Goal: Task Accomplishment & Management: Use online tool/utility

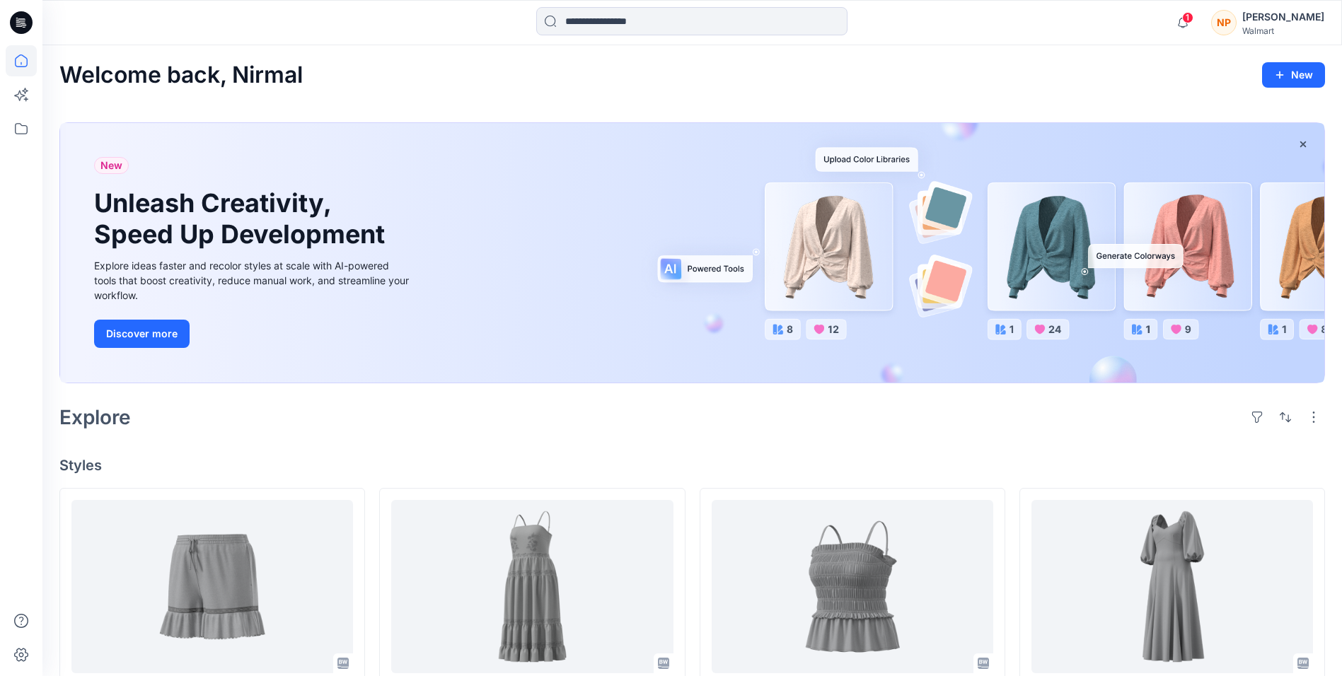
click at [25, 23] on icon at bounding box center [24, 23] width 6 height 1
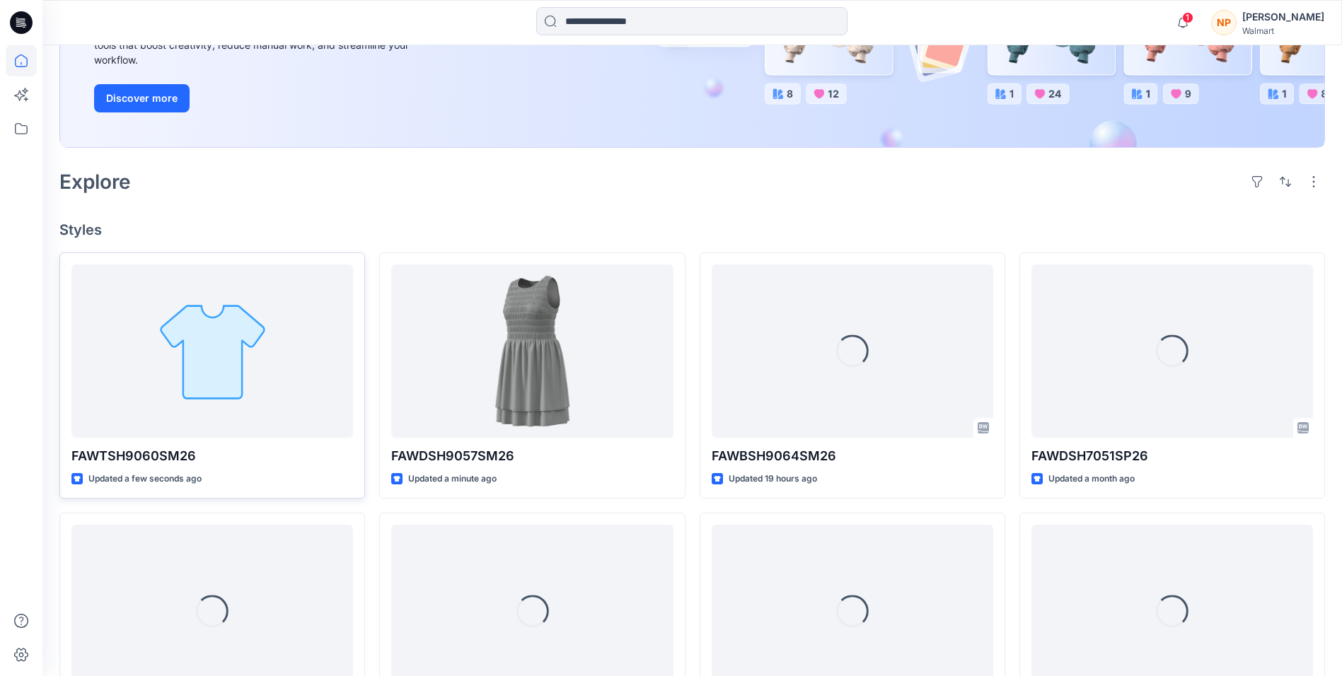
scroll to position [283, 0]
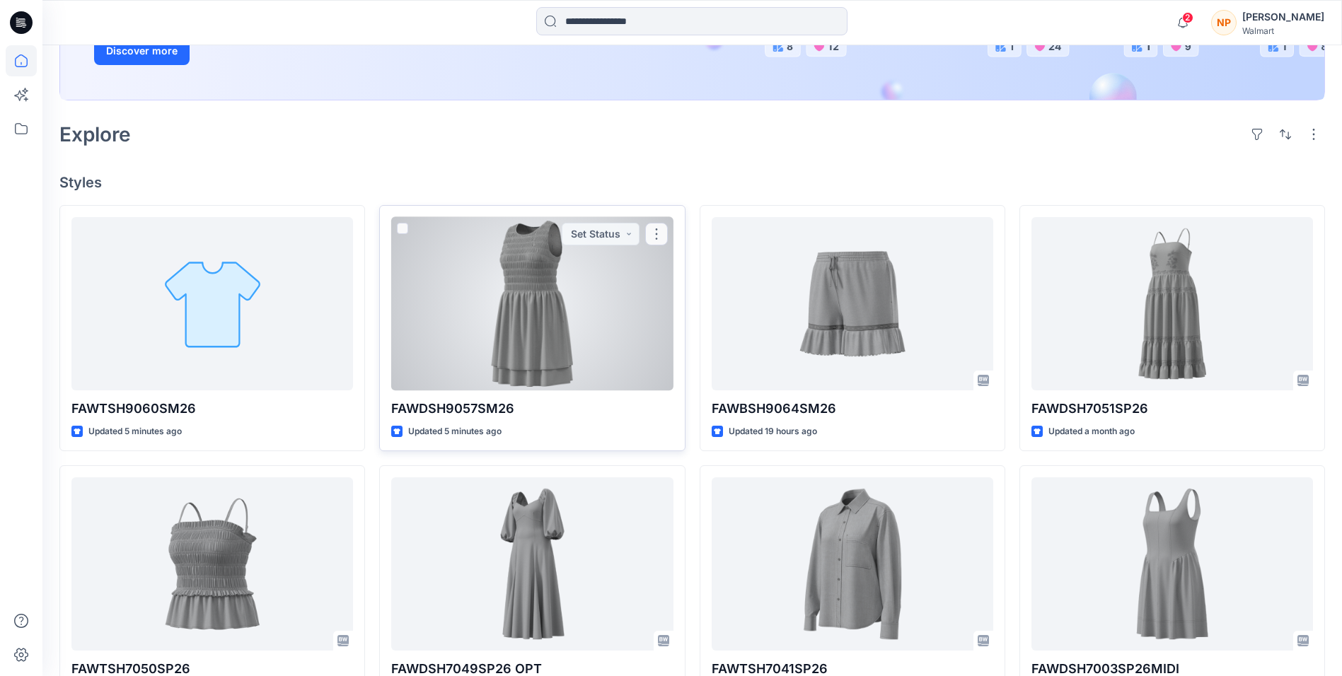
click at [527, 347] on div at bounding box center [532, 303] width 282 height 173
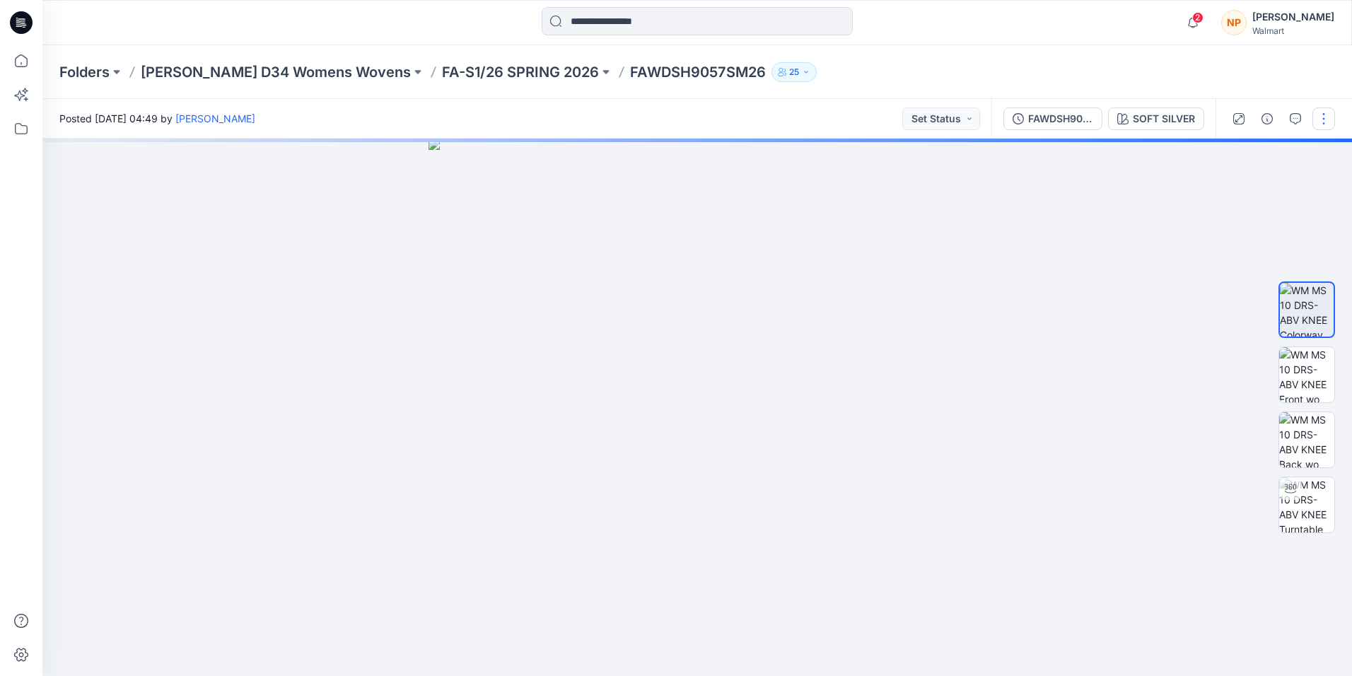
click at [1315, 120] on button "button" at bounding box center [1324, 119] width 23 height 23
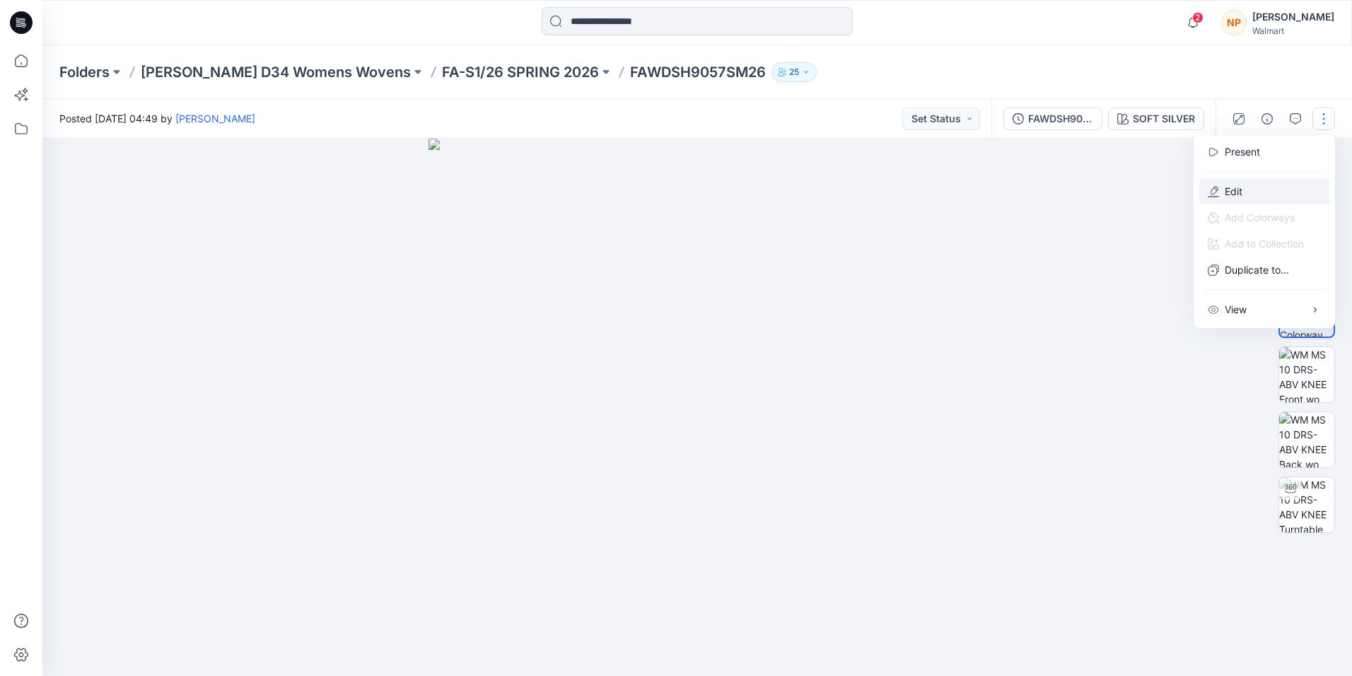
click at [1258, 190] on button "Edit" at bounding box center [1265, 191] width 130 height 26
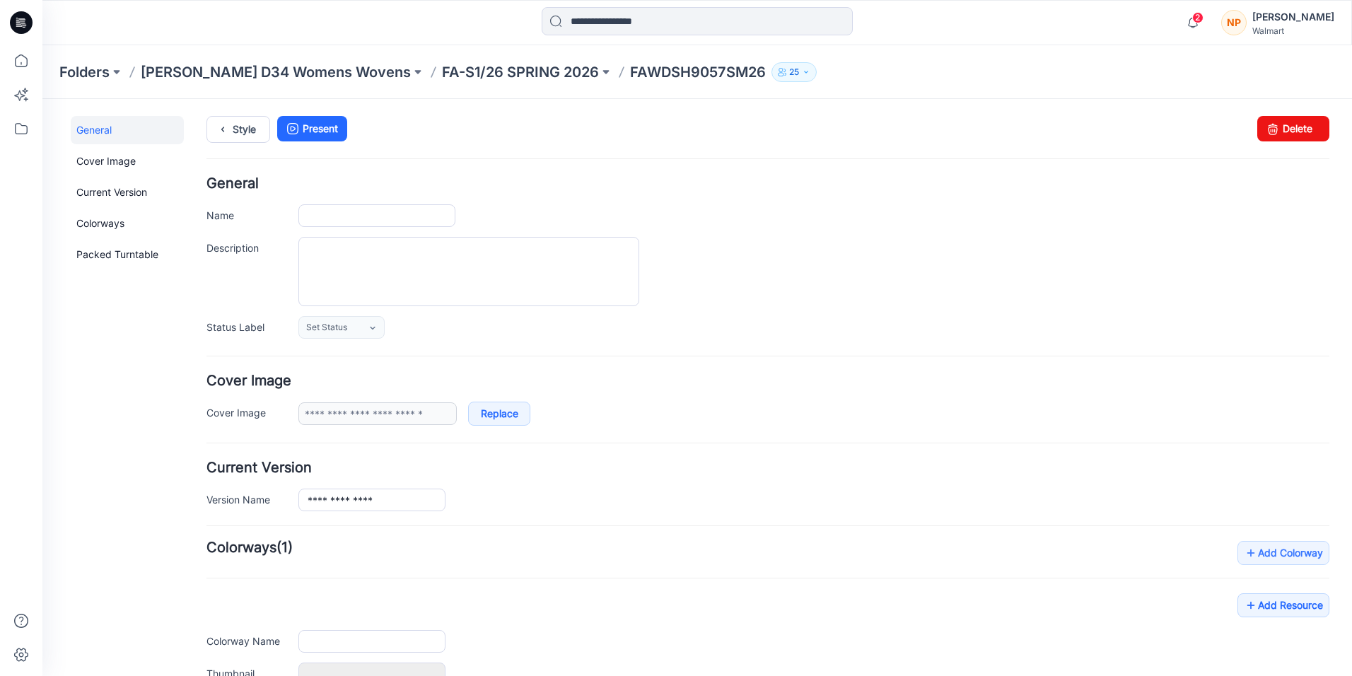
type input "**********"
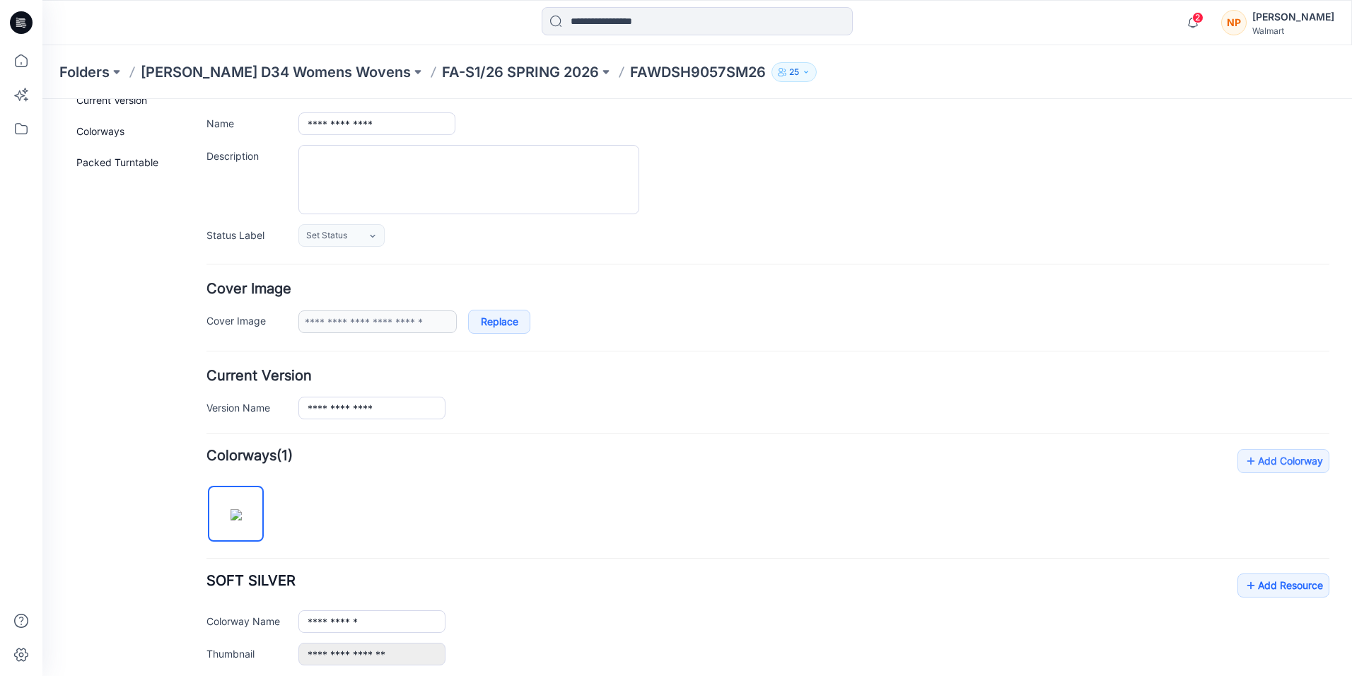
scroll to position [412, 0]
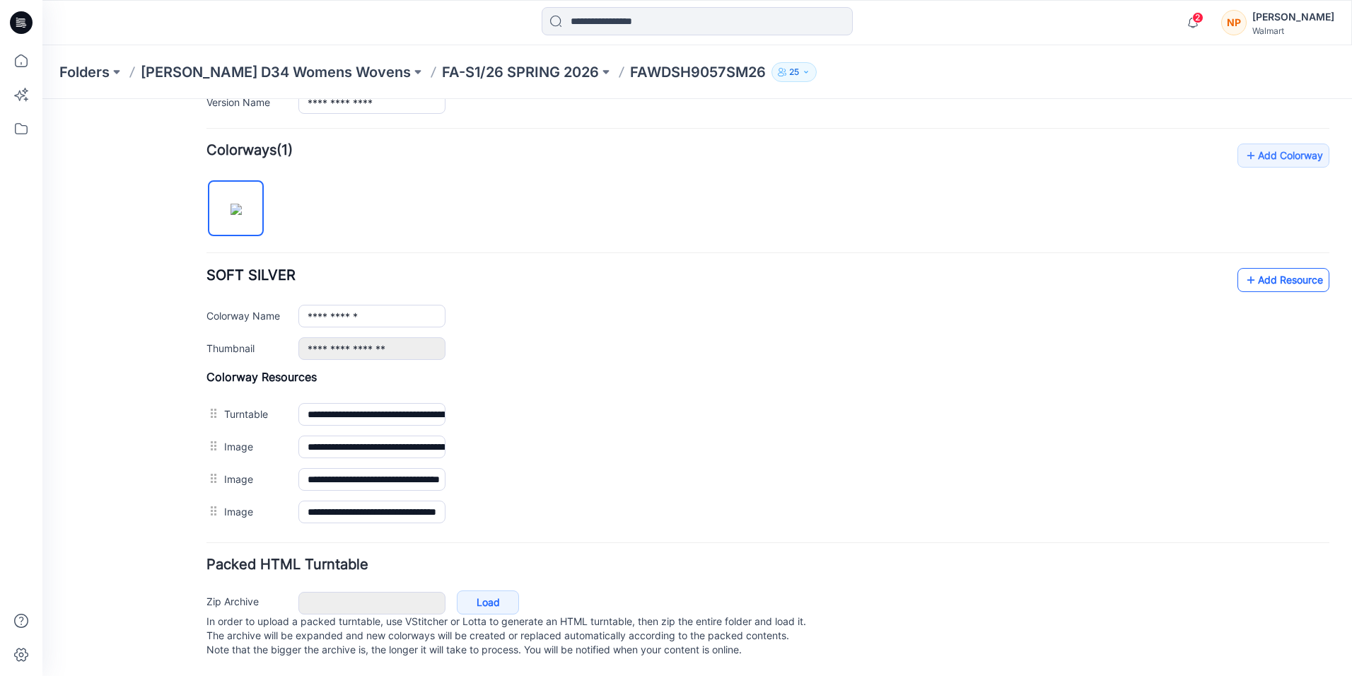
click at [1251, 268] on link "Add Resource" at bounding box center [1284, 280] width 92 height 24
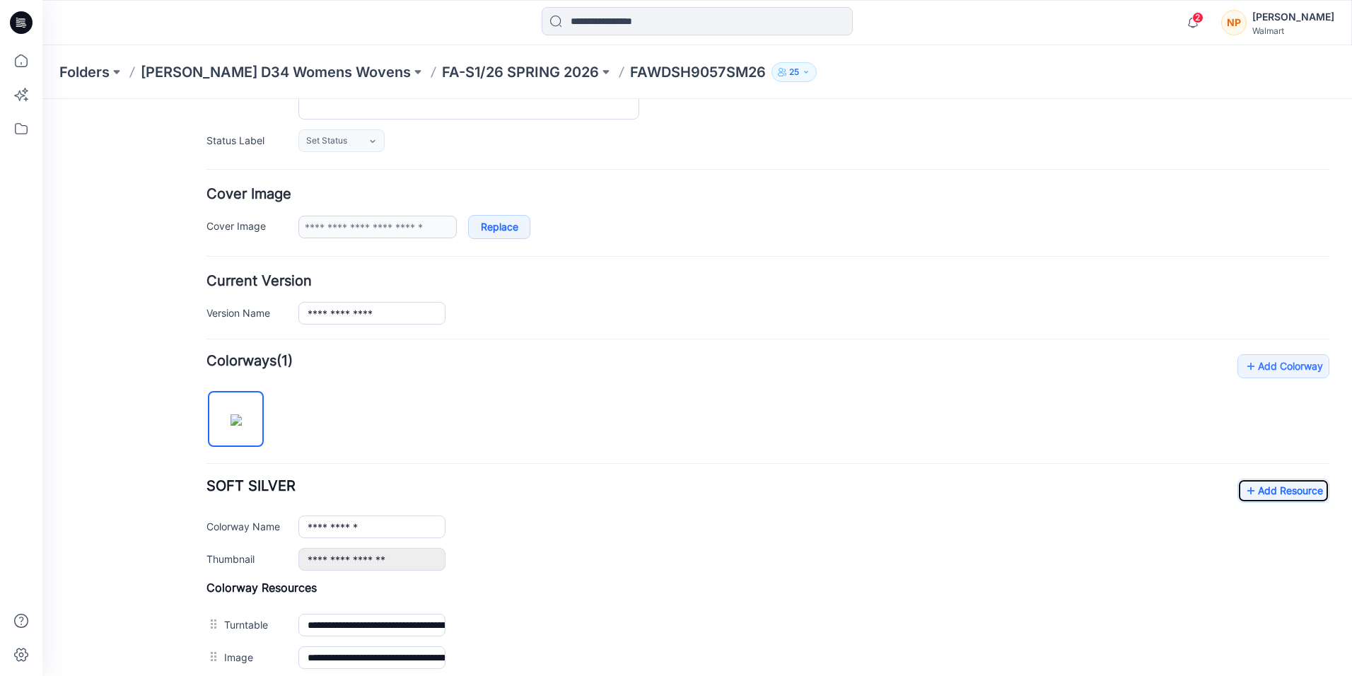
scroll to position [0, 0]
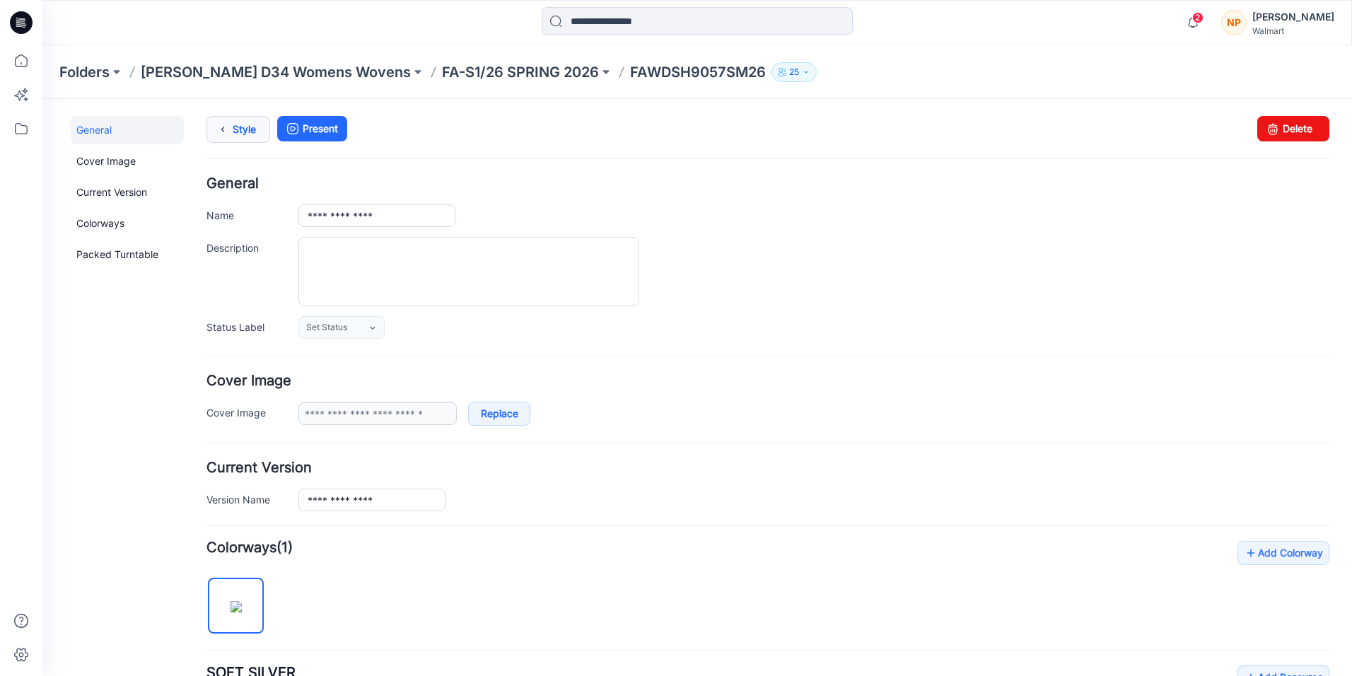
click at [244, 128] on link "Style" at bounding box center [239, 129] width 64 height 27
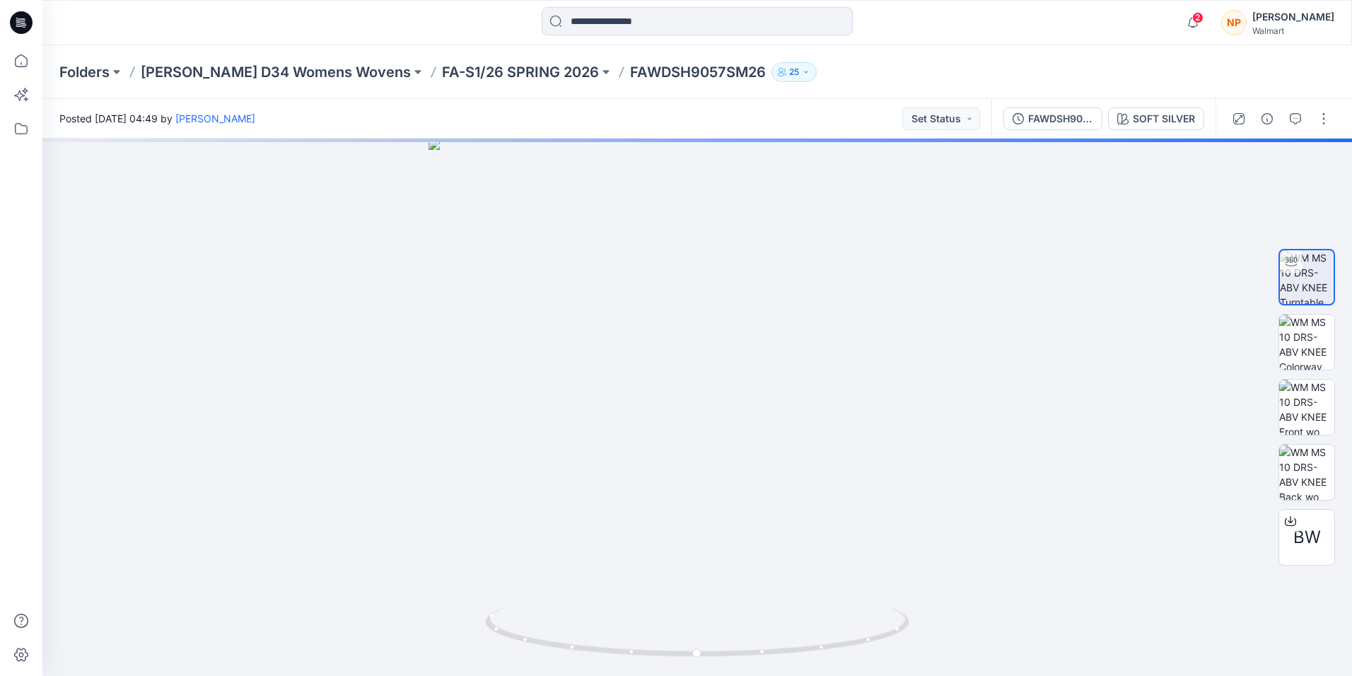
click at [30, 23] on icon at bounding box center [21, 22] width 23 height 23
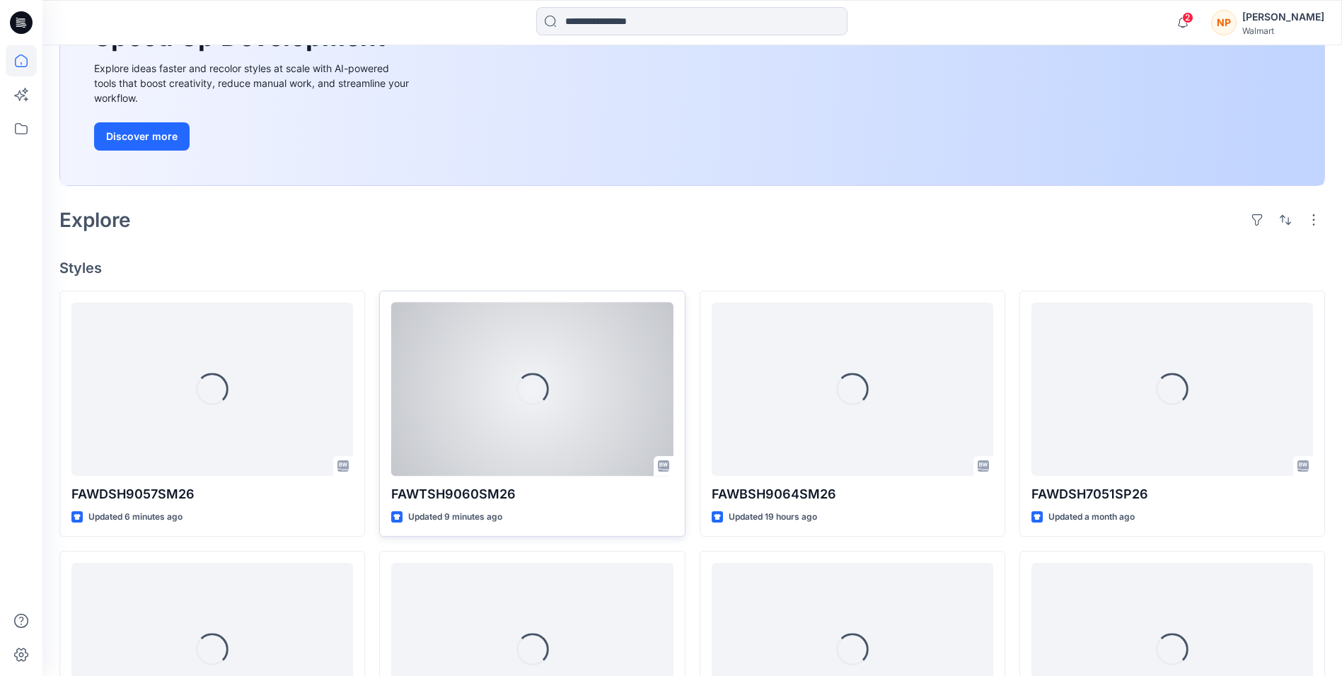
scroll to position [212, 0]
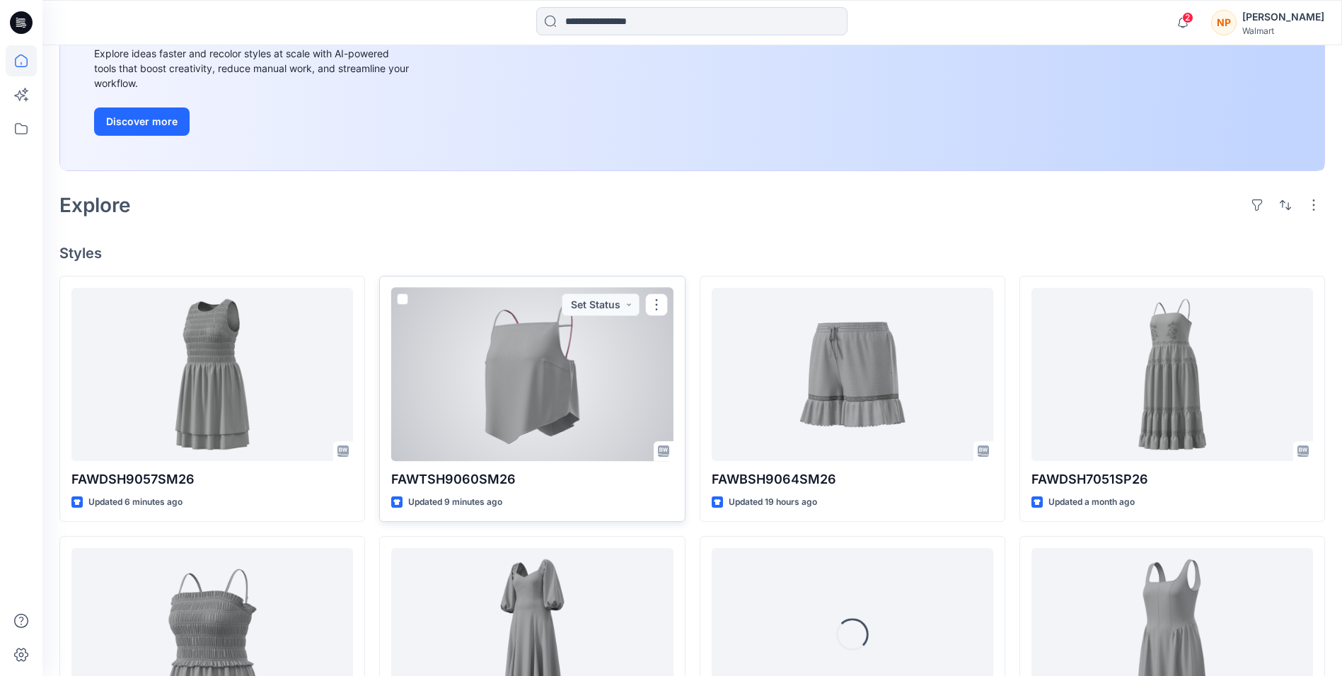
click at [529, 393] on div at bounding box center [532, 374] width 282 height 173
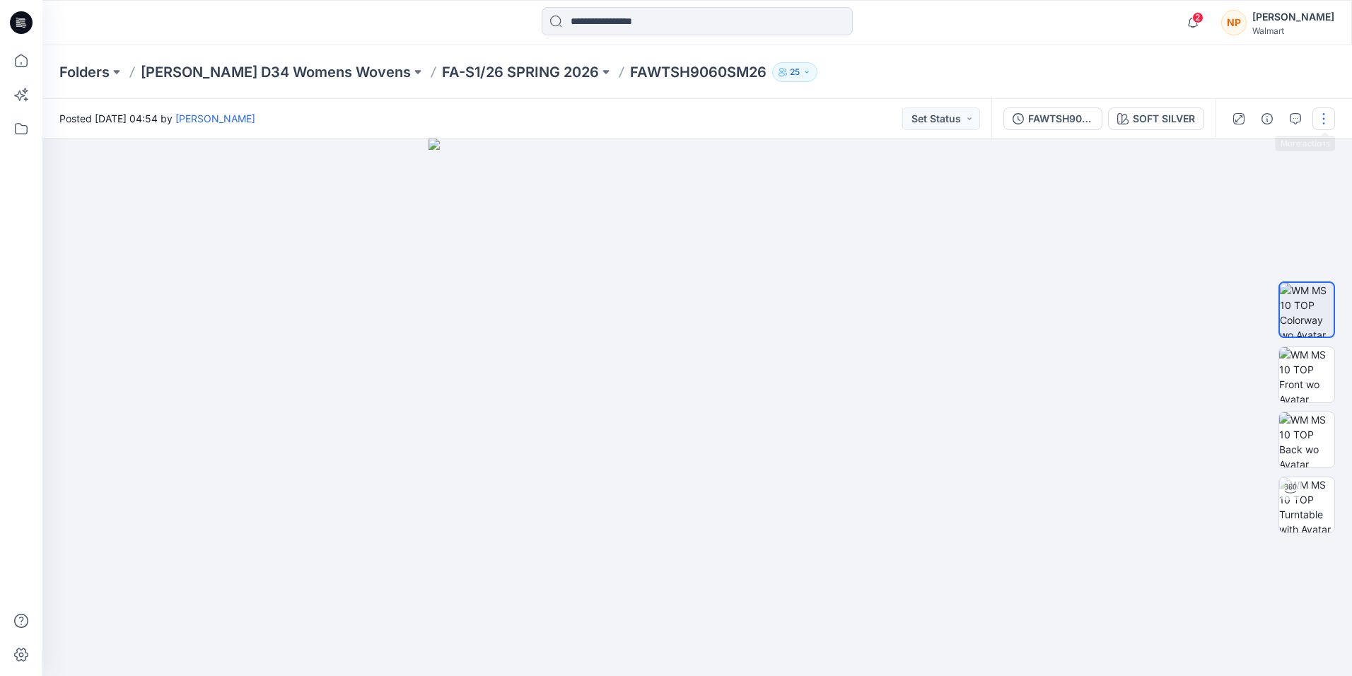
click at [1323, 120] on button "button" at bounding box center [1324, 119] width 23 height 23
click at [1260, 183] on button "Edit" at bounding box center [1265, 191] width 130 height 26
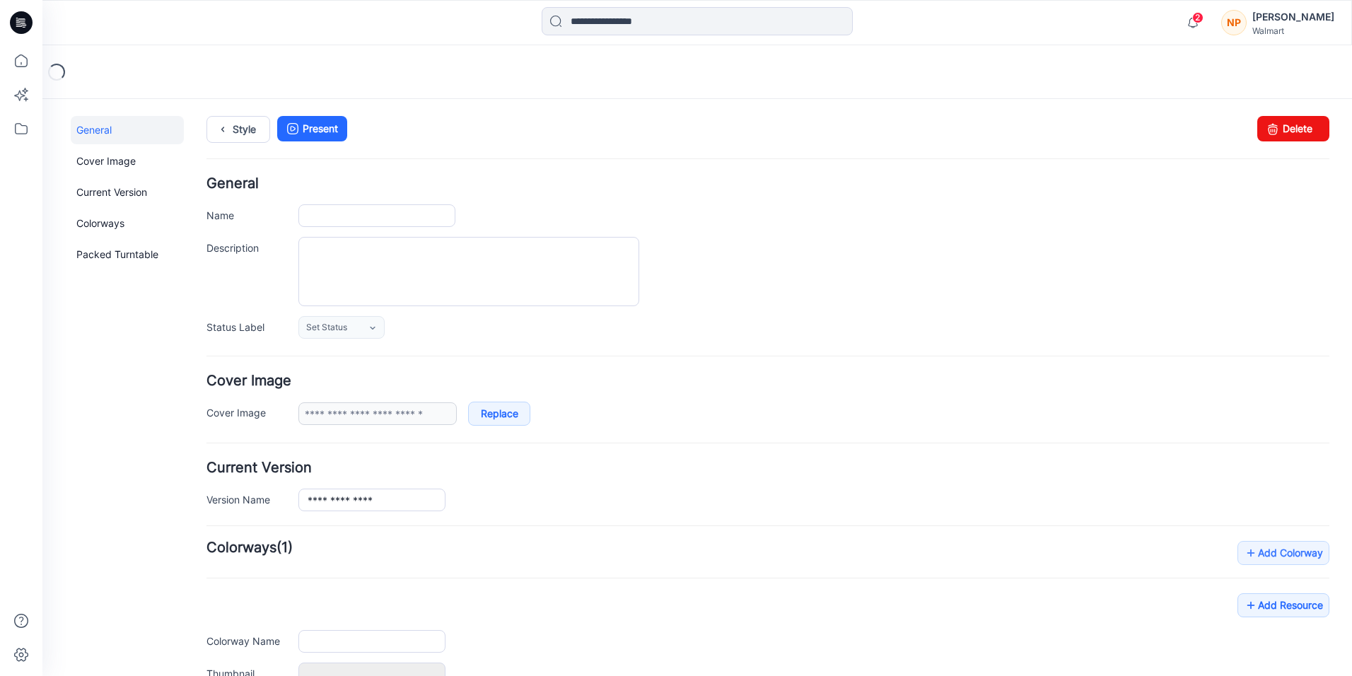
type input "**********"
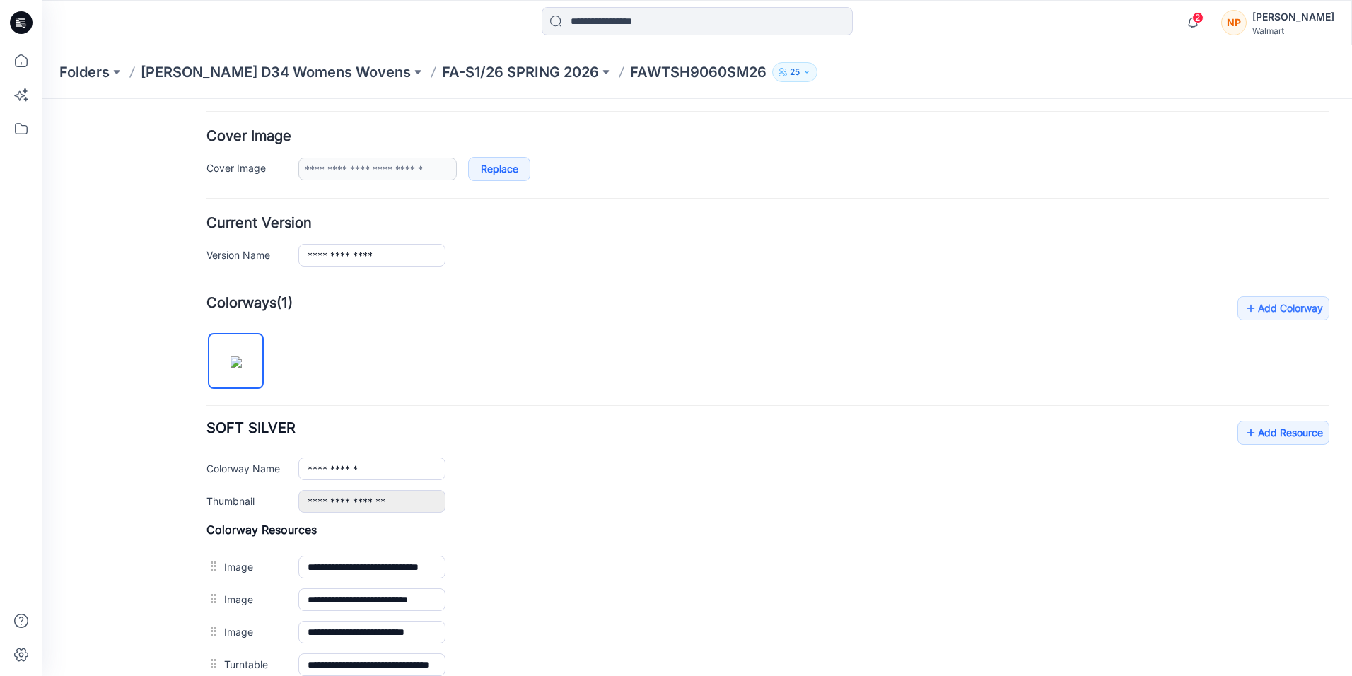
scroll to position [283, 0]
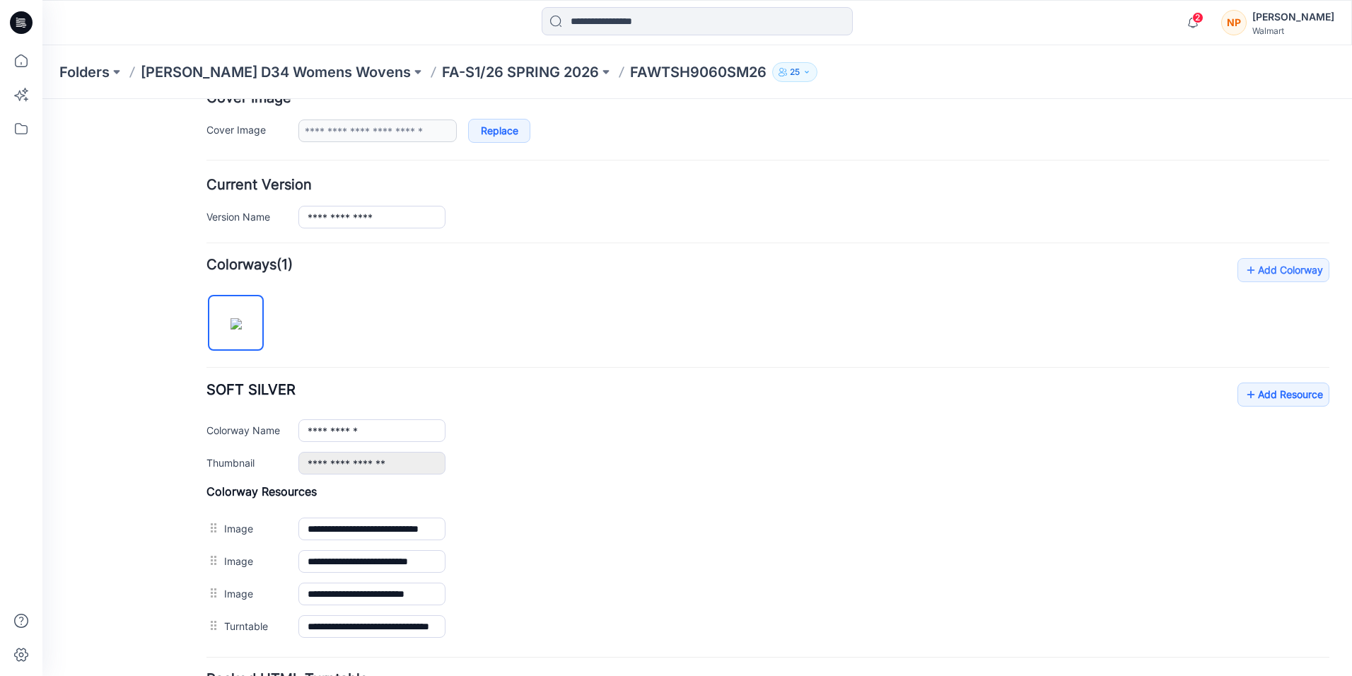
click at [1246, 381] on div "**********" at bounding box center [768, 450] width 1123 height 385
click at [1245, 400] on icon at bounding box center [1251, 394] width 14 height 23
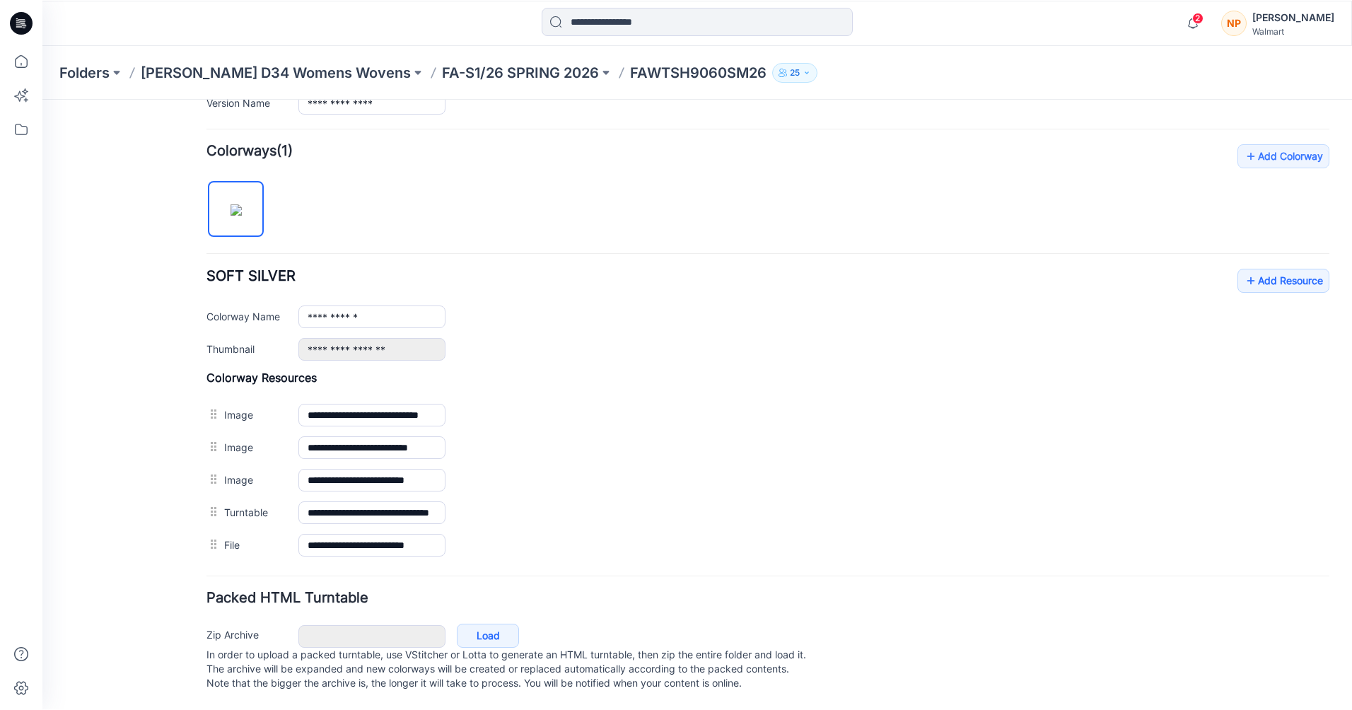
scroll to position [410, 0]
